Goal: Information Seeking & Learning: Learn about a topic

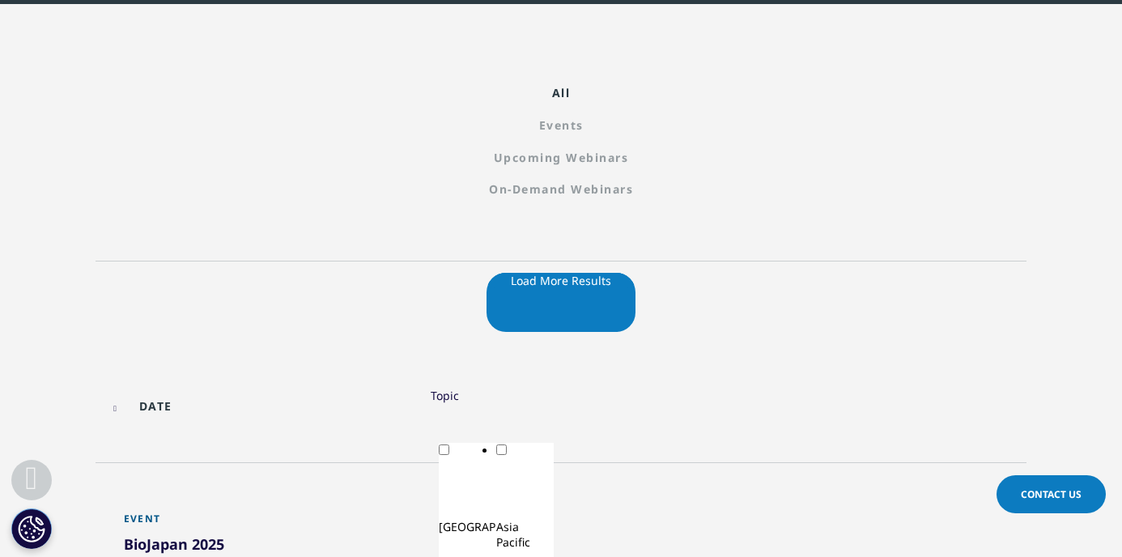
scroll to position [372, 0]
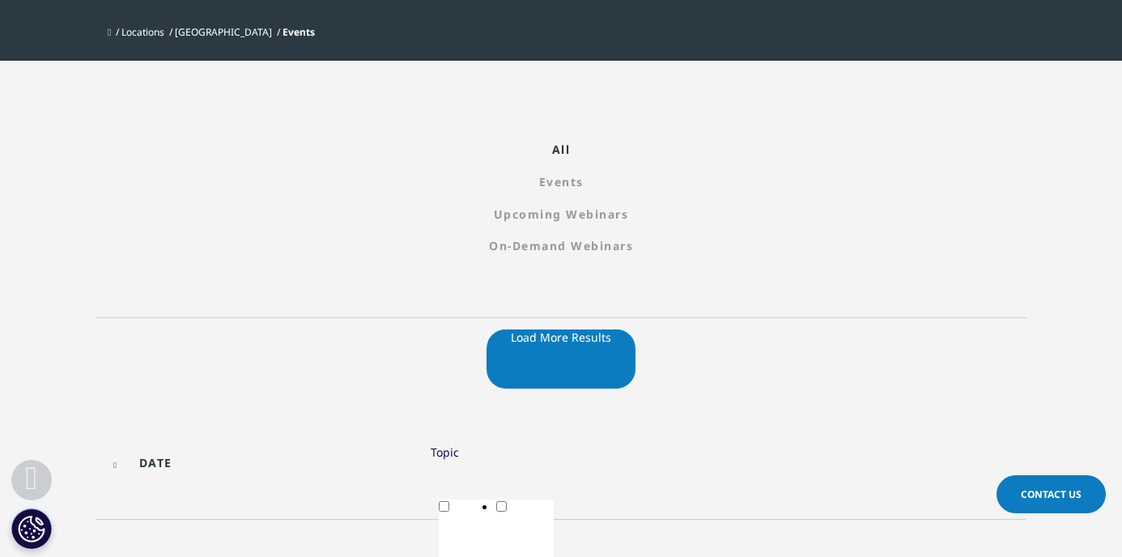
click at [380, 174] on p "Events" at bounding box center [560, 181] width 955 height 15
click at [577, 206] on link "Upcoming Webinars" at bounding box center [560, 213] width 955 height 15
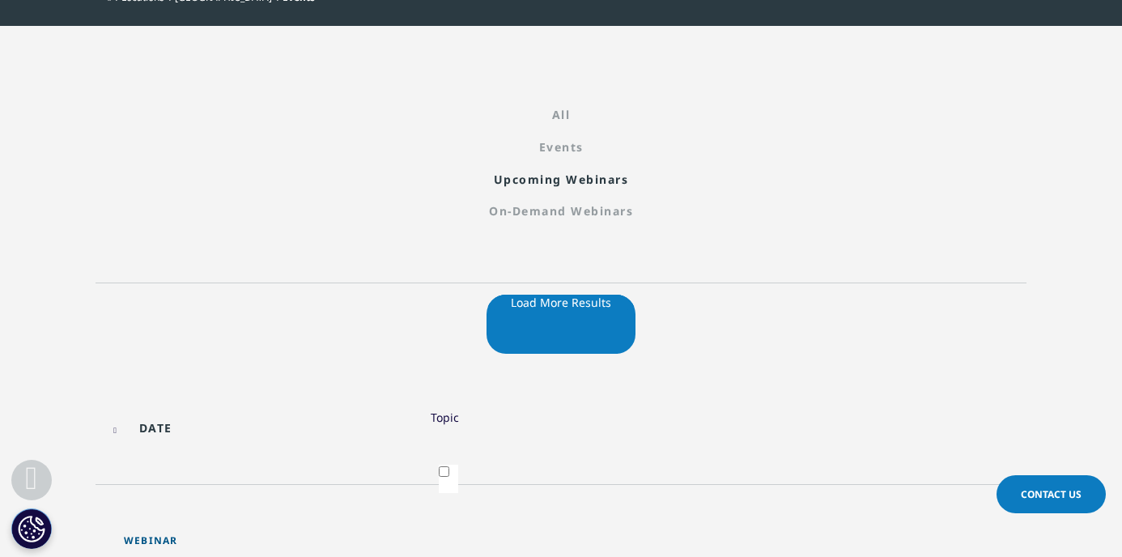
scroll to position [390, 0]
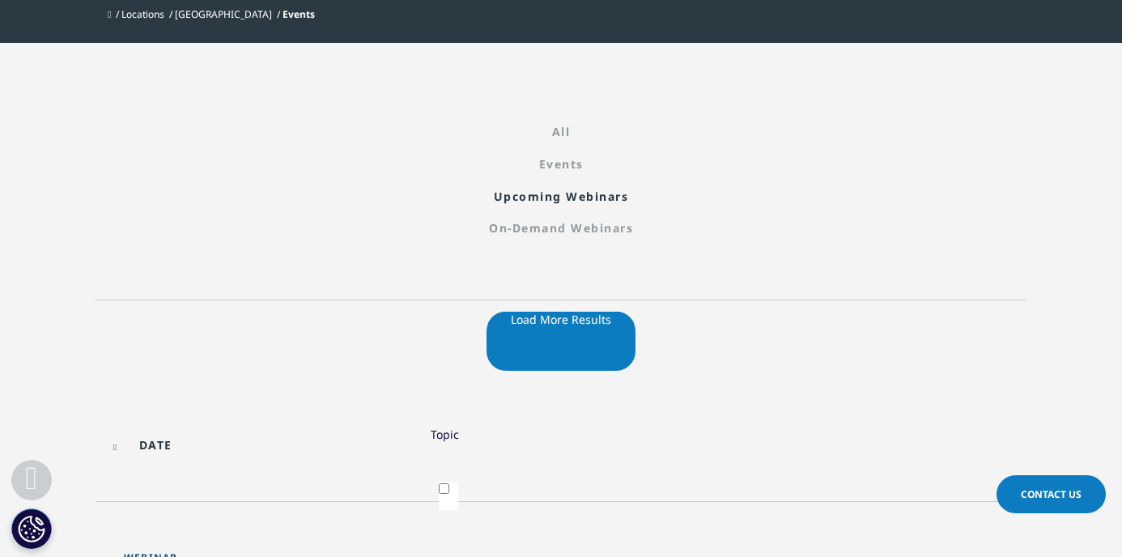
click at [741, 220] on p "On-Demand Webinars" at bounding box center [560, 227] width 955 height 15
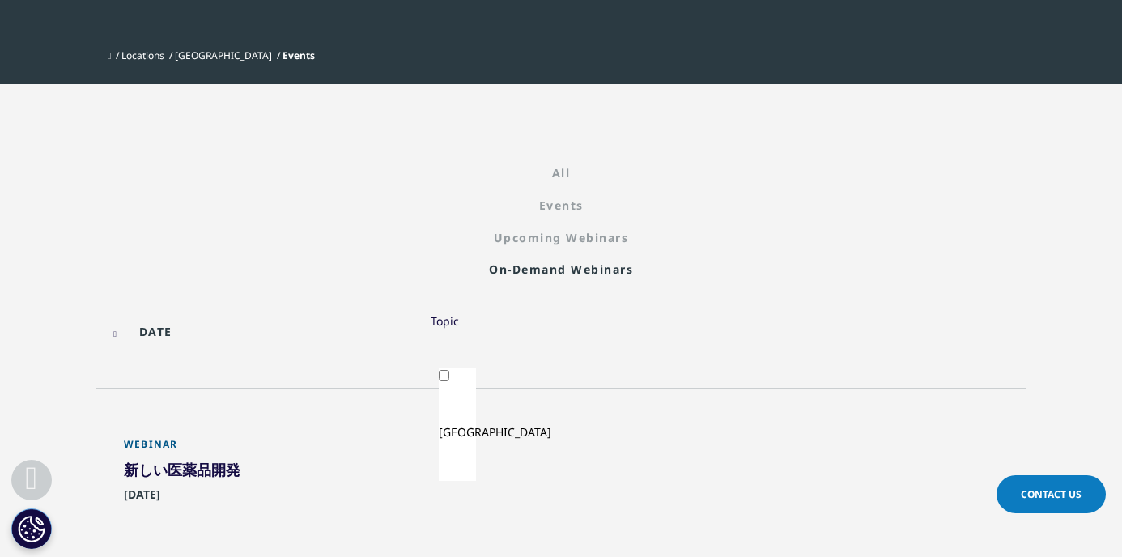
scroll to position [351, 0]
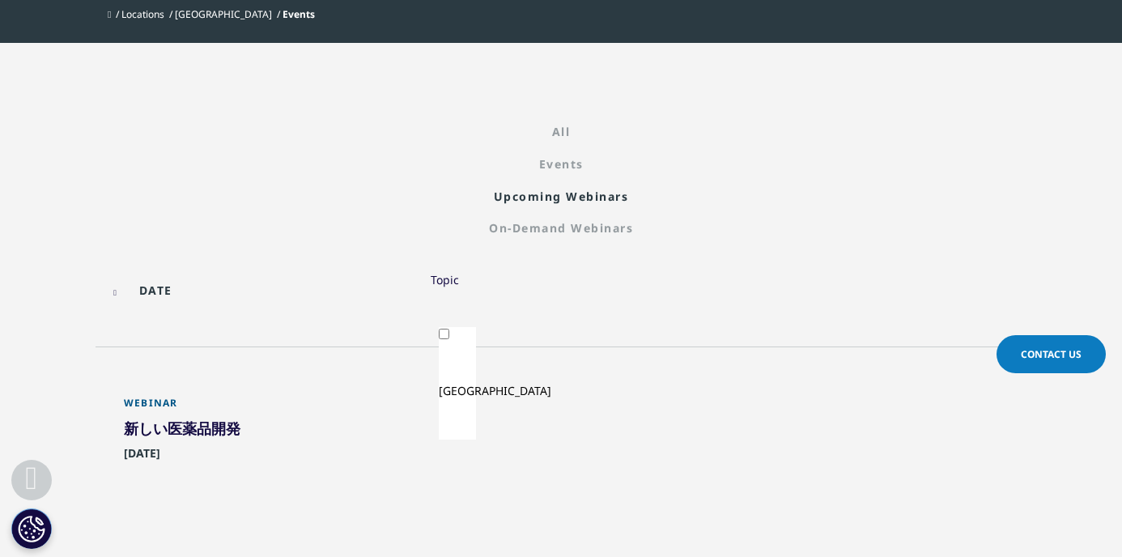
scroll to position [372, 0]
